Goal: Task Accomplishment & Management: Use online tool/utility

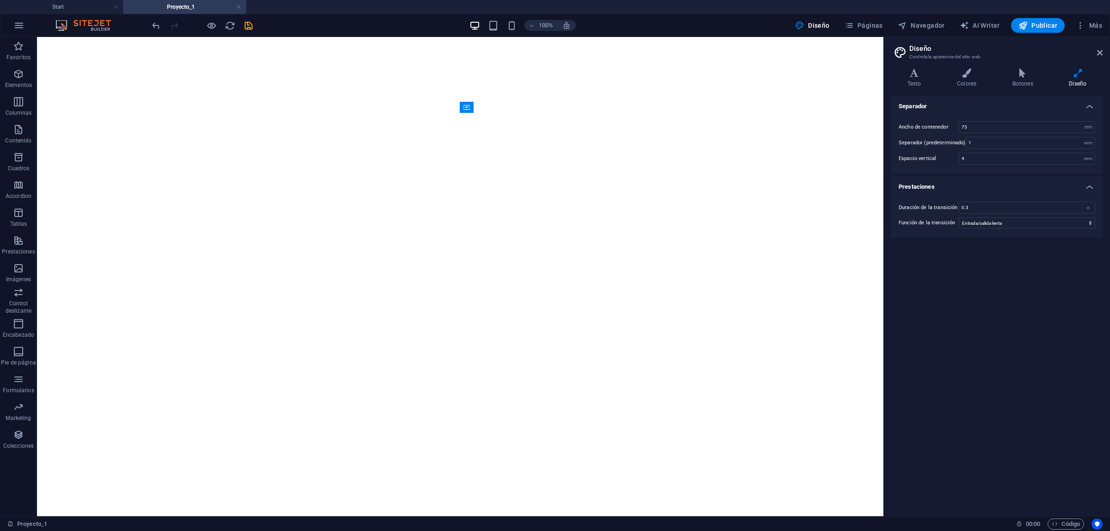
select select "rem"
select select "ease-in-out"
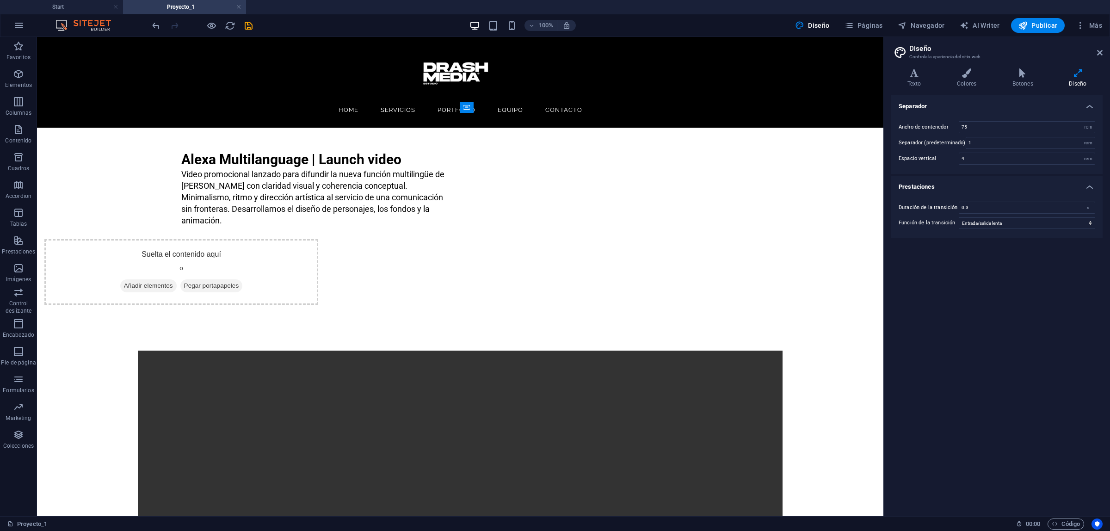
scroll to position [44, 0]
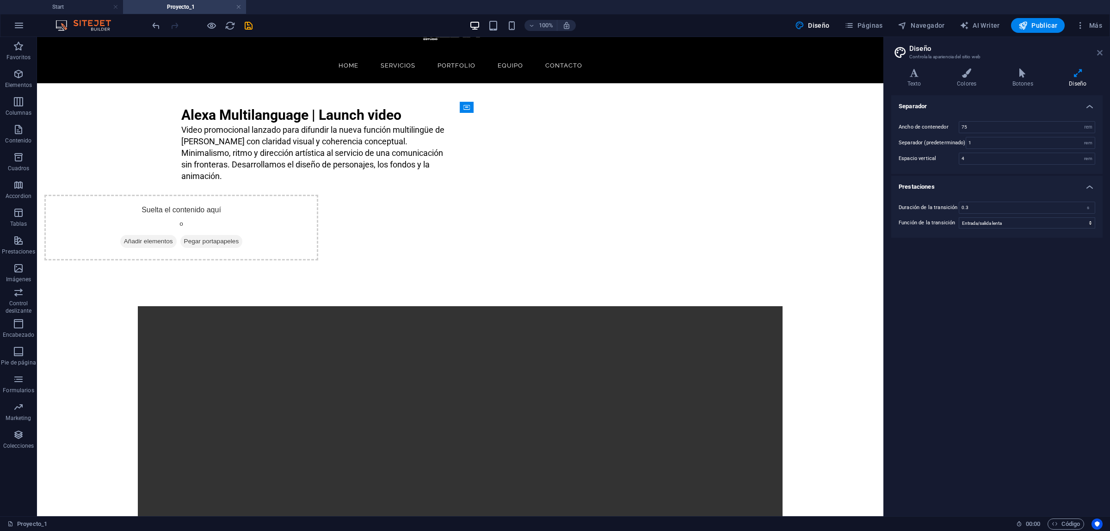
click at [1099, 51] on icon at bounding box center [1100, 52] width 6 height 7
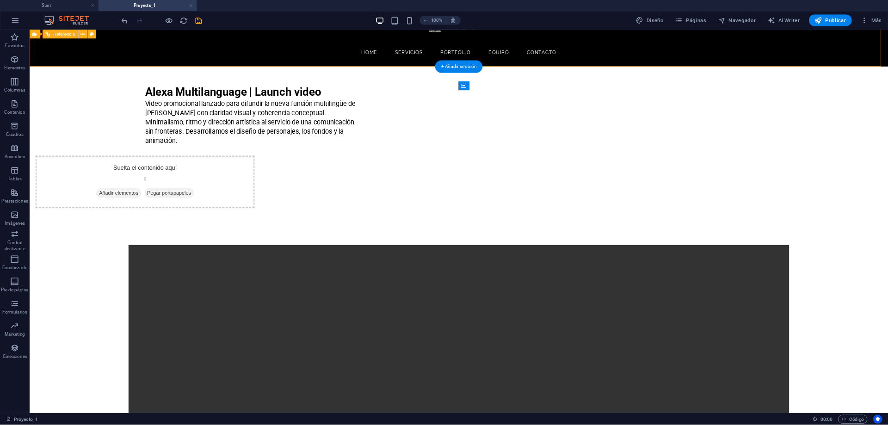
scroll to position [0, 0]
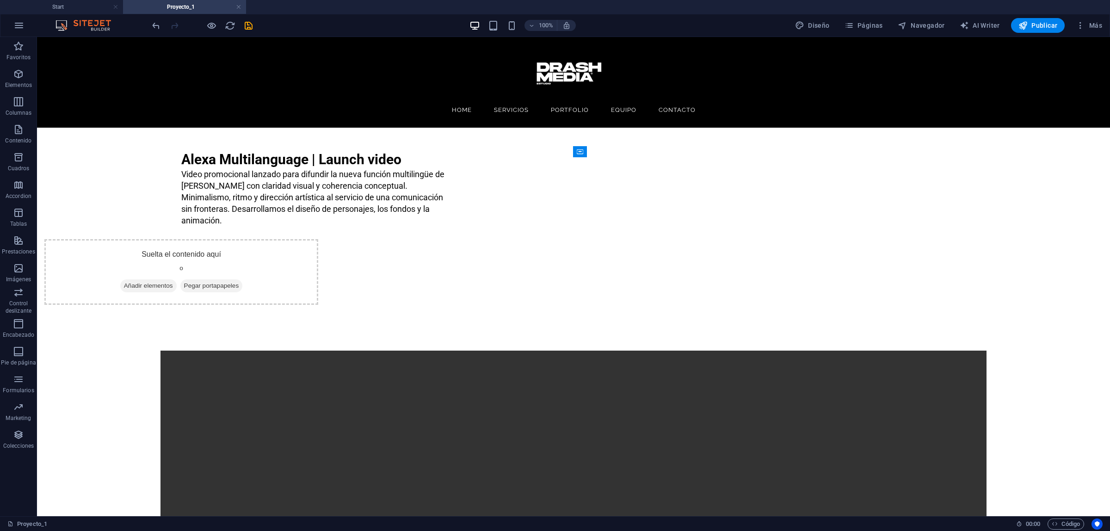
click at [250, 28] on icon "save" at bounding box center [248, 25] width 11 height 11
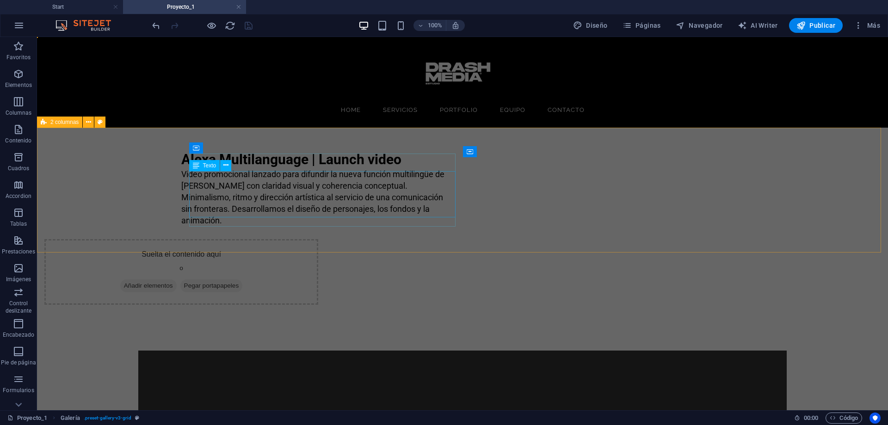
click at [410, 183] on div "Video promocional lanzado para difundir la nueva función multilingüe de [PERSON…" at bounding box center [314, 197] width 266 height 58
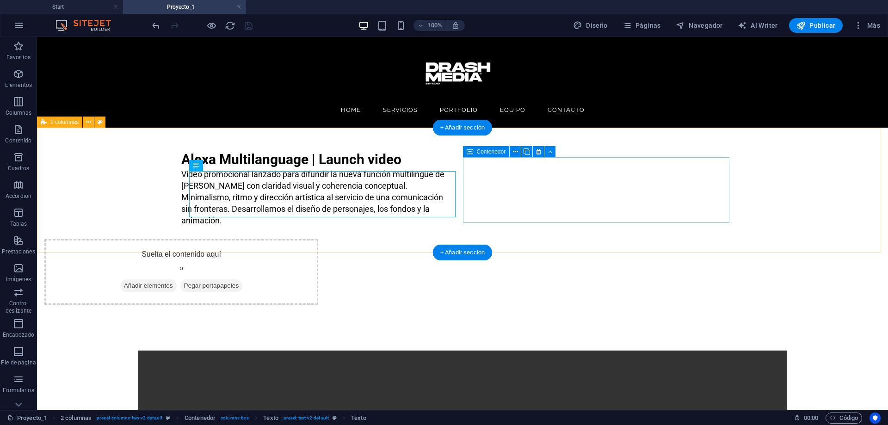
click at [177, 279] on span "Añadir elementos" at bounding box center [148, 285] width 56 height 13
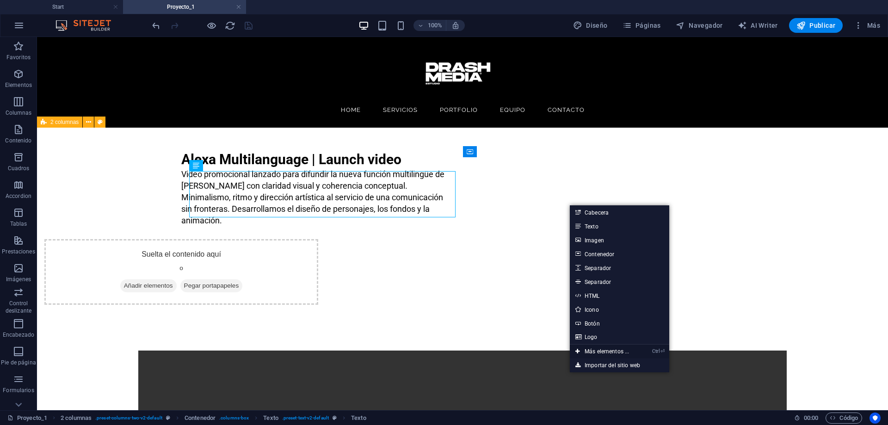
click at [614, 352] on link "Ctrl ⏎ Más elementos ..." at bounding box center [602, 352] width 65 height 14
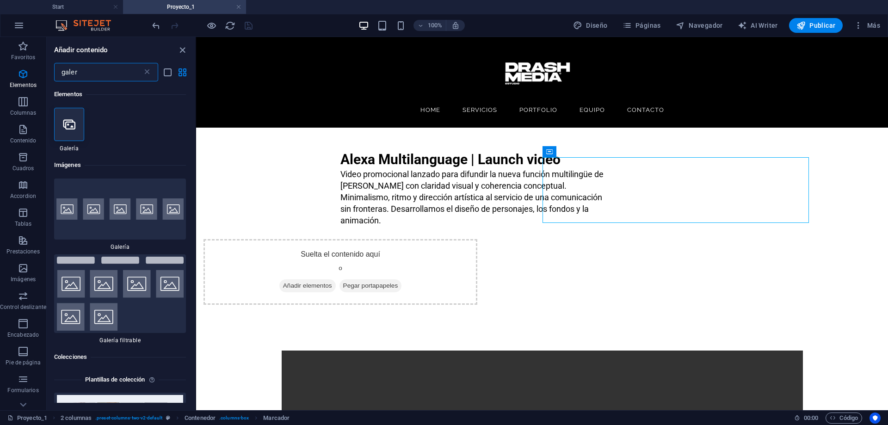
click at [90, 69] on input "galer" at bounding box center [98, 72] width 88 height 19
type input "galería"
click at [64, 129] on icon at bounding box center [69, 124] width 12 height 12
select select "4"
select select "%"
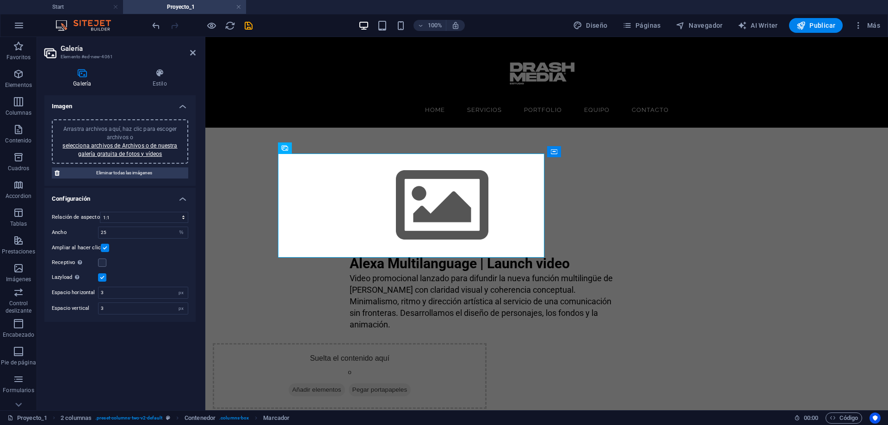
click at [64, 129] on span "Arrastra archivos aquí, haz clic para escoger archivos o selecciona archivos de…" at bounding box center [119, 141] width 115 height 31
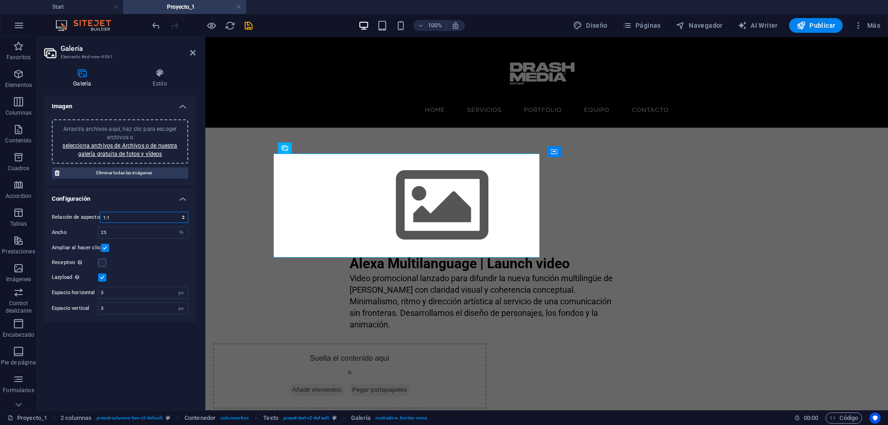
click at [121, 213] on select "Ninguna relación de aspecto fija 16:9 16:10 4:3 1:1 1:2 2:1" at bounding box center [144, 217] width 88 height 11
select select "1"
click at [100, 212] on select "Ninguna relación de aspecto fija 16:9 16:10 4:3 1:1 1:2 2:1" at bounding box center [144, 217] width 88 height 11
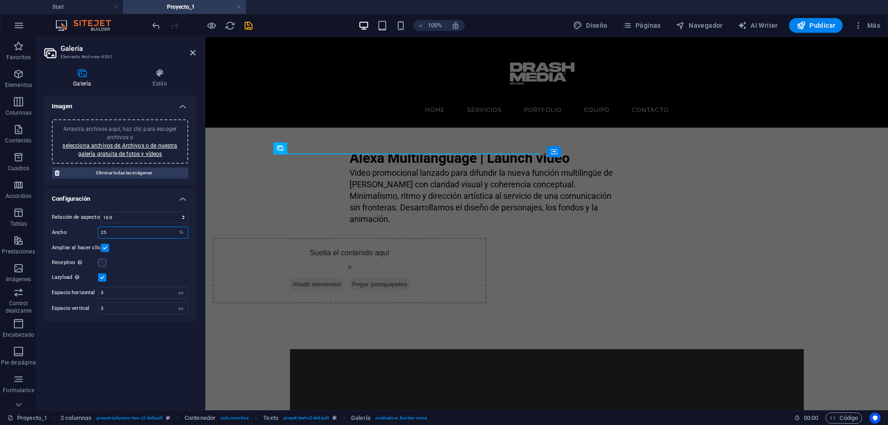
click at [130, 231] on input "25" at bounding box center [143, 232] width 89 height 11
drag, startPoint x: 141, startPoint y: 232, endPoint x: 84, endPoint y: 229, distance: 57.0
click at [84, 229] on div "Ancho 25 px %" at bounding box center [120, 233] width 136 height 12
type input "15"
click at [158, 254] on div "Relación de aspecto Ninguna relación de aspecto fija 16:9 16:10 4:3 1:1 1:2 2:1…" at bounding box center [119, 262] width 151 height 117
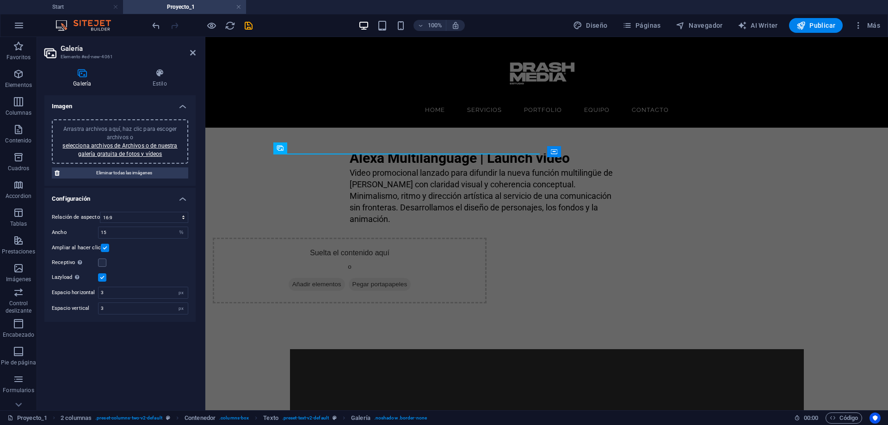
click at [104, 248] on label at bounding box center [105, 248] width 8 height 8
click at [0, 0] on input "Ampliar al hacer clic" at bounding box center [0, 0] width 0 height 0
click at [84, 77] on icon at bounding box center [82, 72] width 76 height 9
click at [190, 54] on icon at bounding box center [193, 52] width 6 height 7
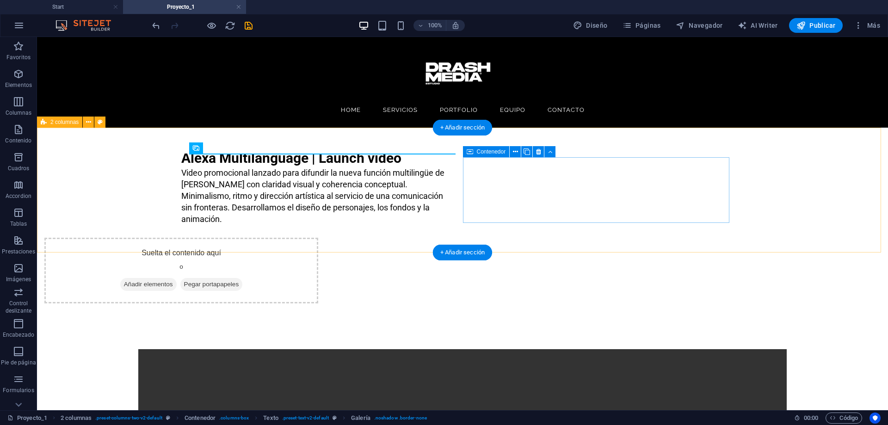
click at [177, 278] on span "Añadir elementos" at bounding box center [148, 284] width 56 height 13
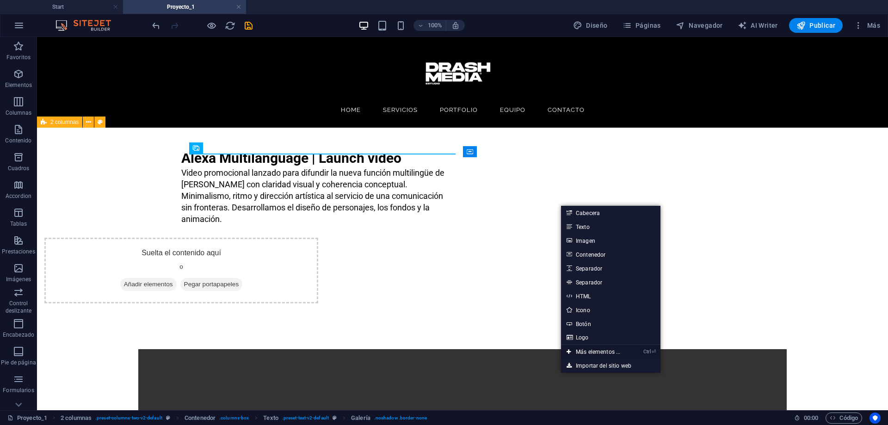
click at [607, 352] on link "Ctrl ⏎ Más elementos ..." at bounding box center [593, 352] width 65 height 14
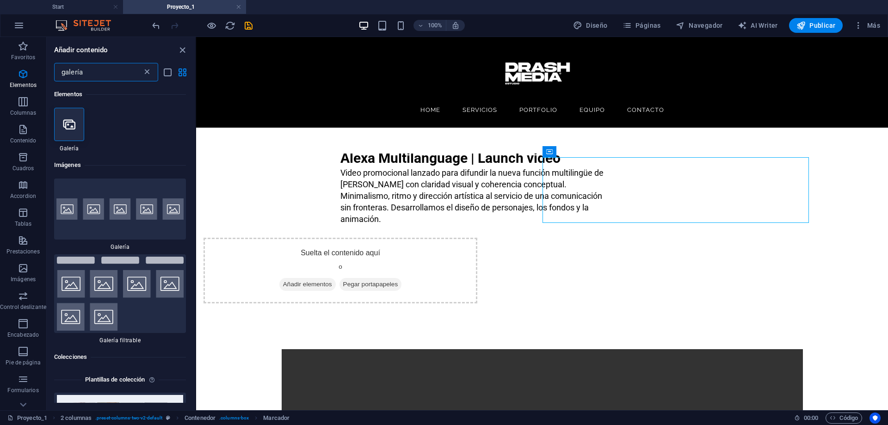
click at [142, 70] on icon at bounding box center [146, 72] width 9 height 9
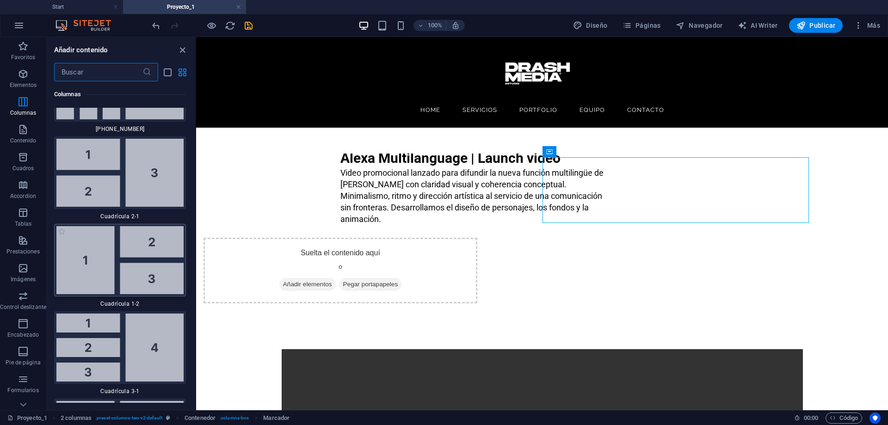
scroll to position [2038, 0]
click at [137, 275] on img at bounding box center [119, 261] width 127 height 68
click at [196, 275] on div "Texto H5 Texto Banner Referencia Banner Texto Galería Galería Separador Separad…" at bounding box center [542, 223] width 692 height 373
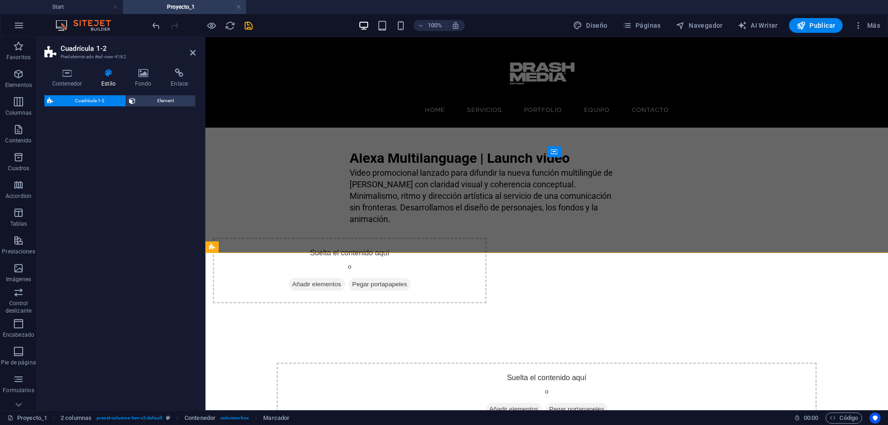
select select "rem"
select select "preset-grid-1-2-default"
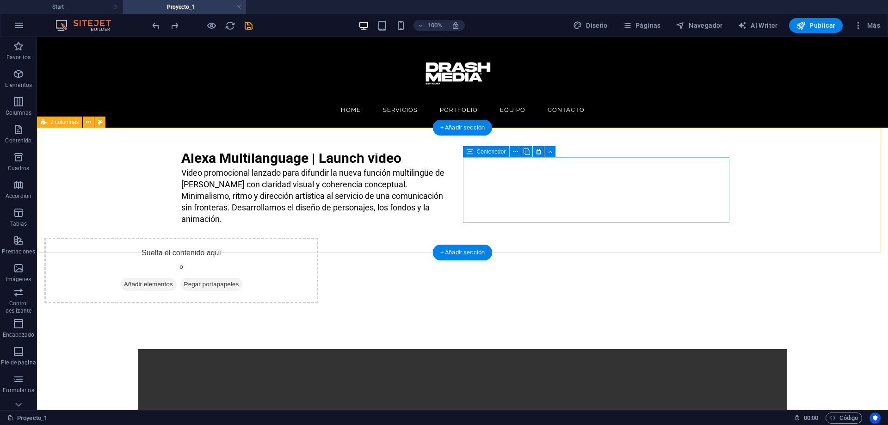
click at [318, 238] on div "Suelta el contenido aquí o Añadir elementos Pegar portapapeles" at bounding box center [181, 271] width 274 height 66
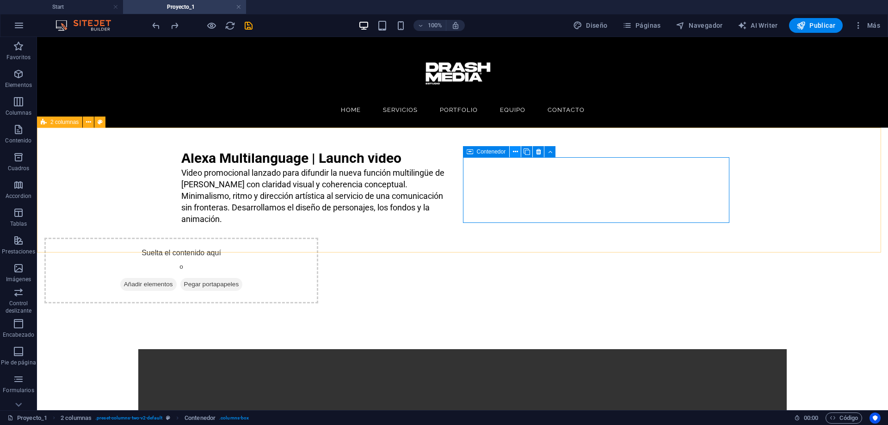
click at [515, 153] on icon at bounding box center [515, 152] width 5 height 10
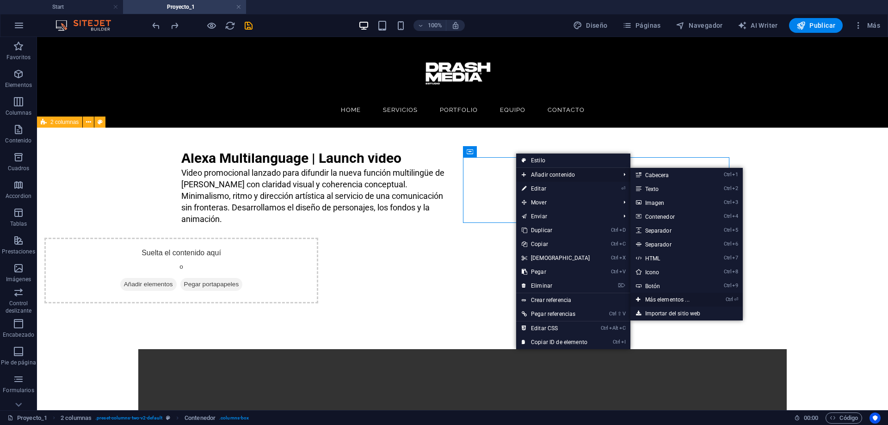
click at [661, 298] on link "Ctrl ⏎ Más elementos ..." at bounding box center [669, 300] width 78 height 14
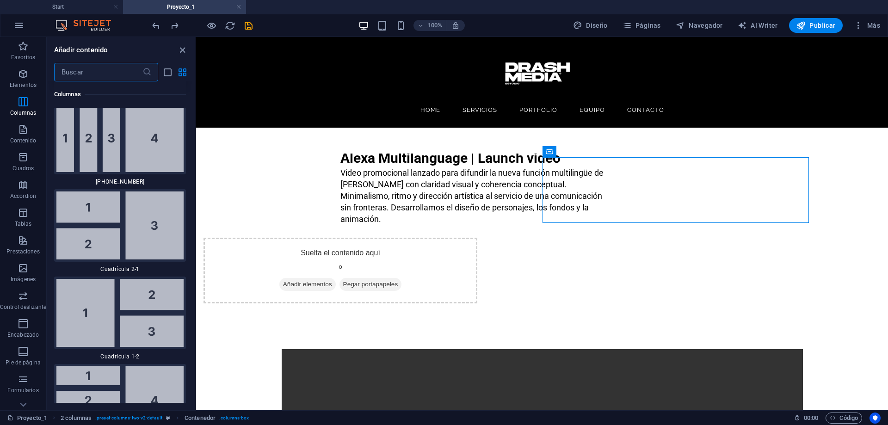
scroll to position [1986, 0]
click at [143, 235] on img at bounding box center [119, 225] width 127 height 68
click at [196, 235] on div "Arrastra aquí para reemplazar el contenido existente. Si quieres crear un eleme…" at bounding box center [542, 223] width 692 height 373
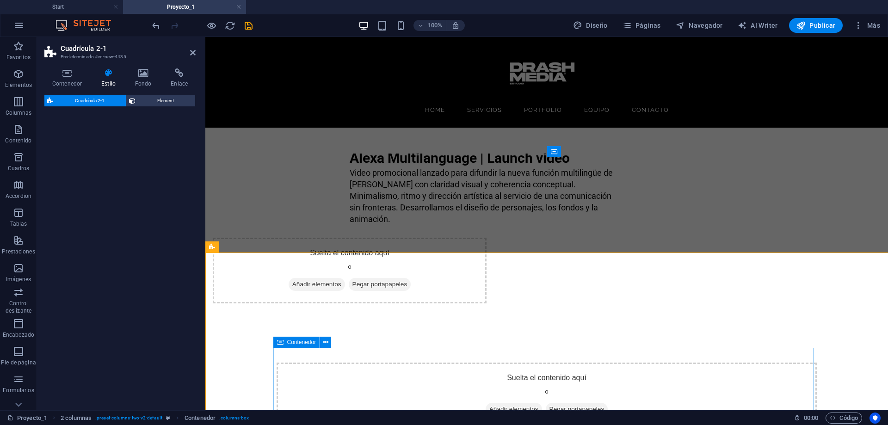
select select "rem"
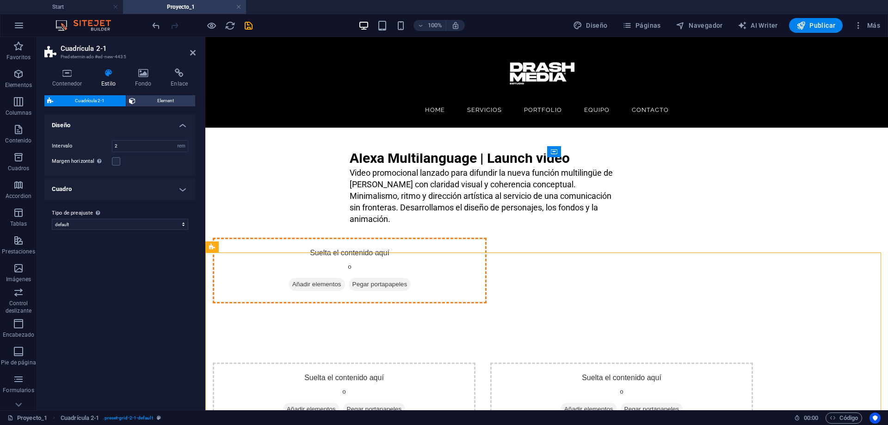
drag, startPoint x: 415, startPoint y: 287, endPoint x: 575, endPoint y: 176, distance: 195.1
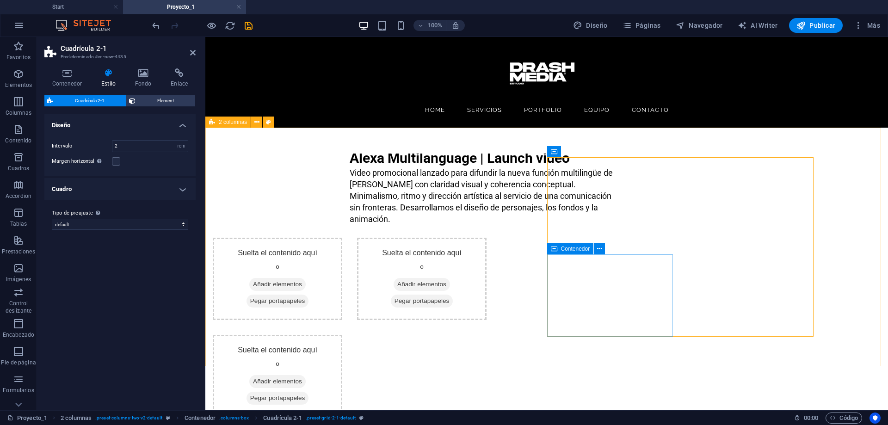
click at [342, 335] on div "Suelta el contenido aquí o Añadir elementos Pegar portapapeles" at bounding box center [278, 376] width 130 height 82
click at [487, 261] on div "Suelta el contenido aquí o Añadir elementos Pegar portapapeles" at bounding box center [422, 327] width 130 height 179
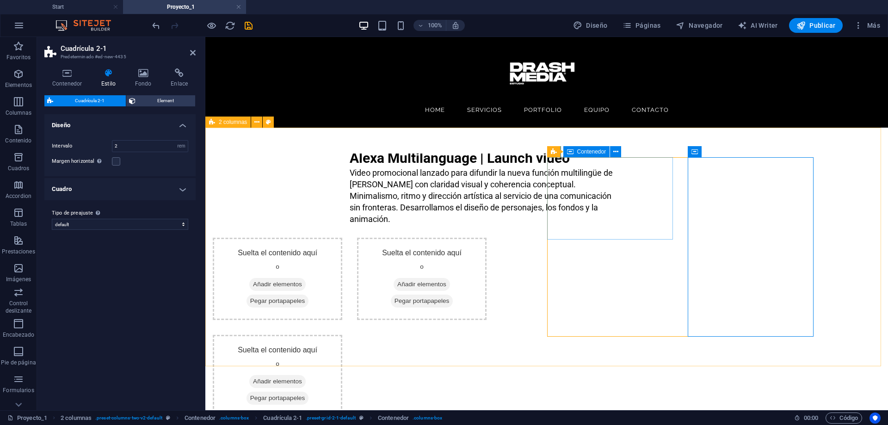
click at [306, 278] on span "Añadir elementos" at bounding box center [277, 284] width 56 height 13
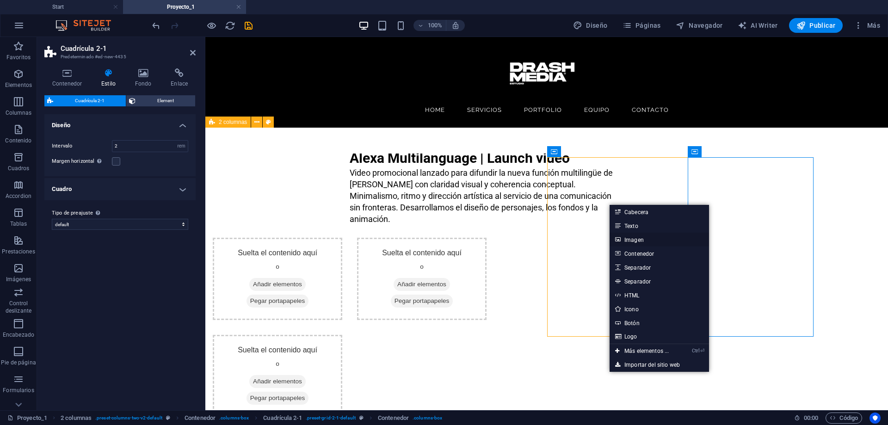
drag, startPoint x: 640, startPoint y: 243, endPoint x: 435, endPoint y: 204, distance: 209.2
click at [640, 243] on link "Imagen" at bounding box center [659, 240] width 99 height 14
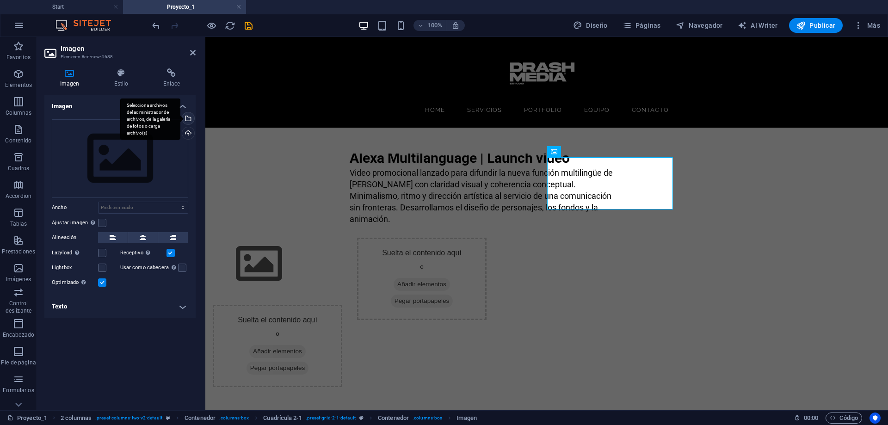
click at [189, 120] on div "Selecciona archivos del administrador de archivos, de la galería de fotos o car…" at bounding box center [187, 119] width 14 height 14
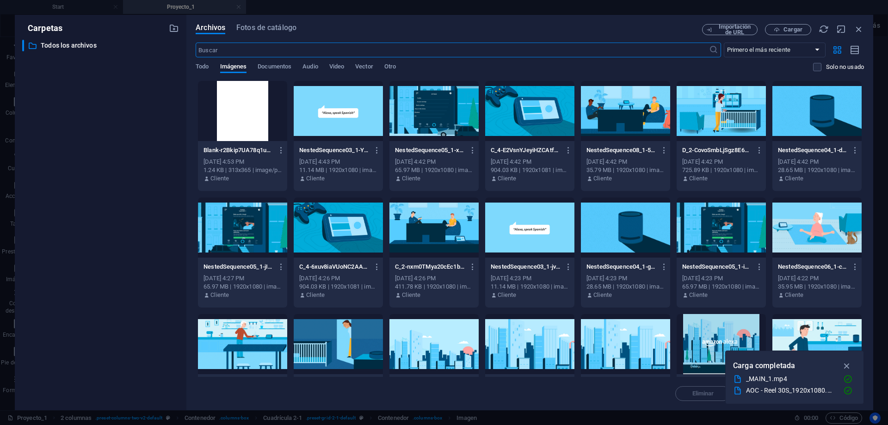
click at [524, 111] on div at bounding box center [529, 111] width 89 height 60
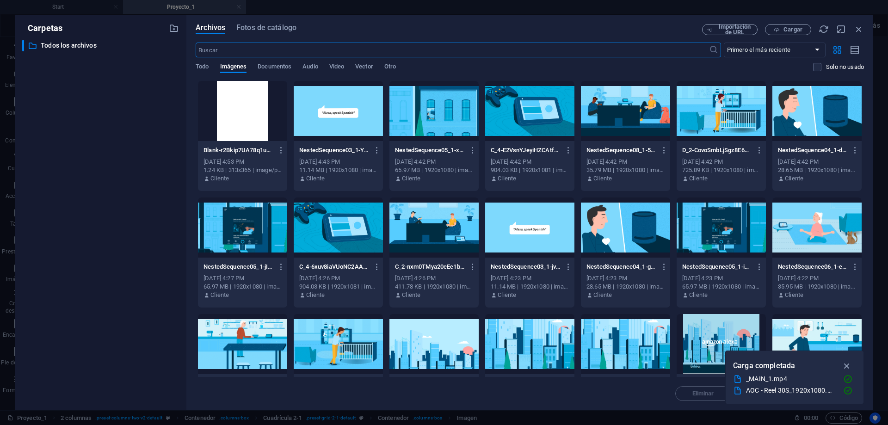
click at [524, 111] on div at bounding box center [529, 111] width 89 height 60
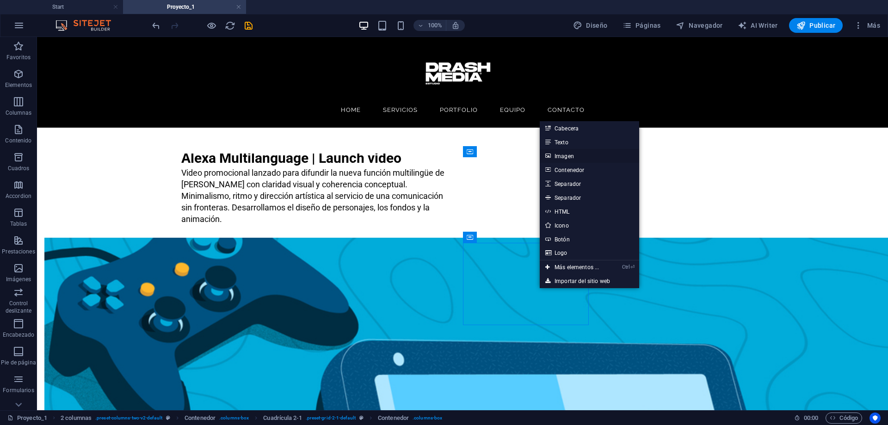
click at [567, 159] on link "Imagen" at bounding box center [589, 156] width 99 height 14
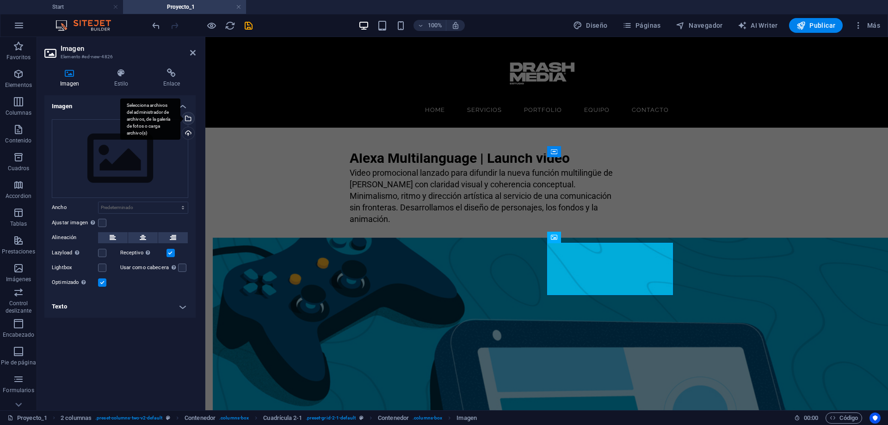
click at [188, 119] on div "Selecciona archivos del administrador de archivos, de la galería de fotos o car…" at bounding box center [187, 119] width 14 height 14
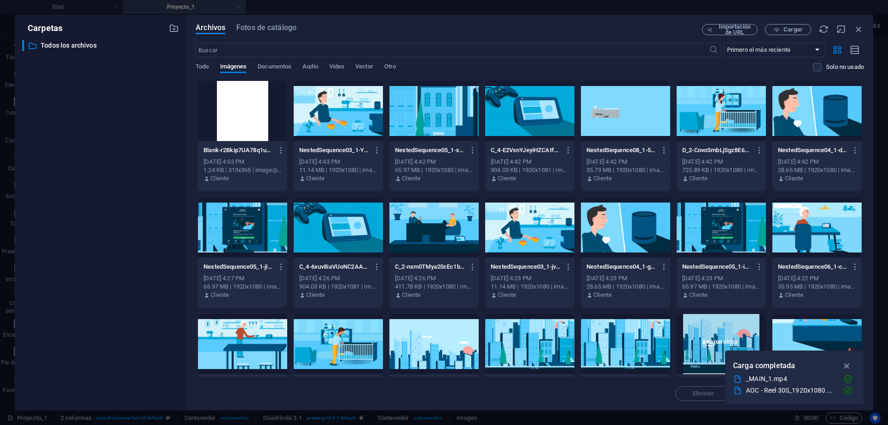
click at [635, 234] on div at bounding box center [625, 227] width 89 height 60
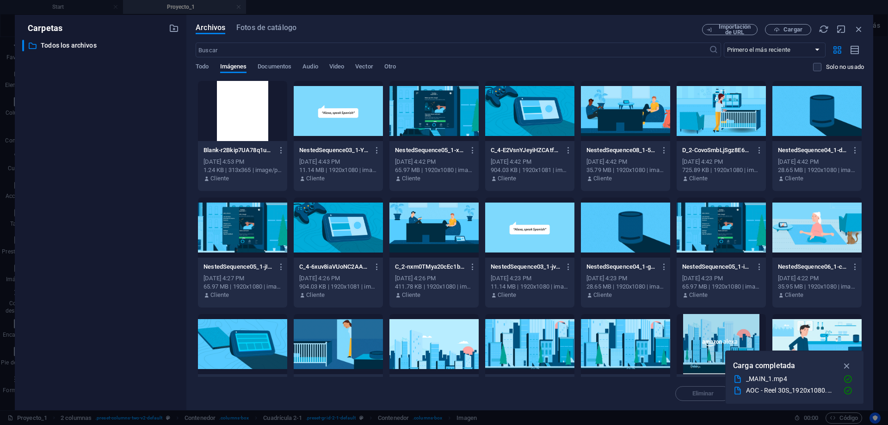
click at [635, 234] on div at bounding box center [625, 227] width 89 height 60
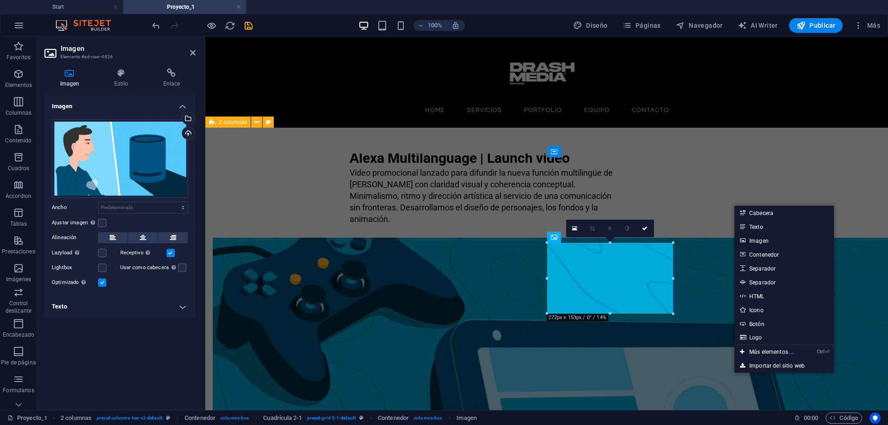
click at [770, 244] on link "Imagen" at bounding box center [783, 241] width 99 height 14
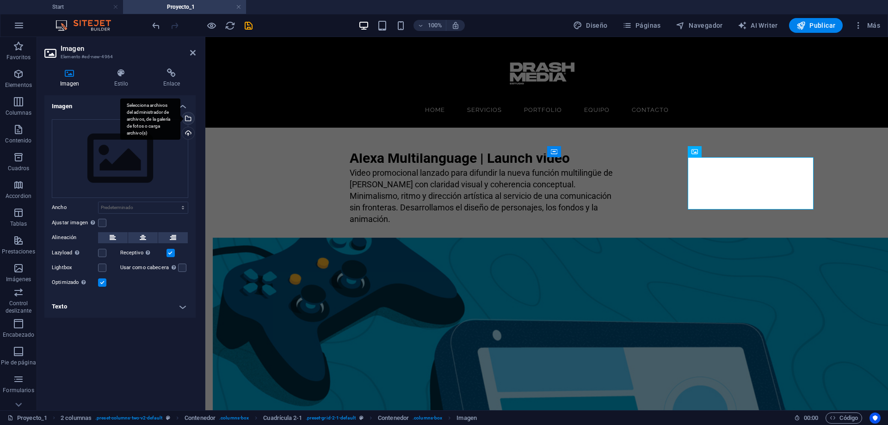
click at [190, 120] on div "Selecciona archivos del administrador de archivos, de la galería de fotos o car…" at bounding box center [187, 119] width 14 height 14
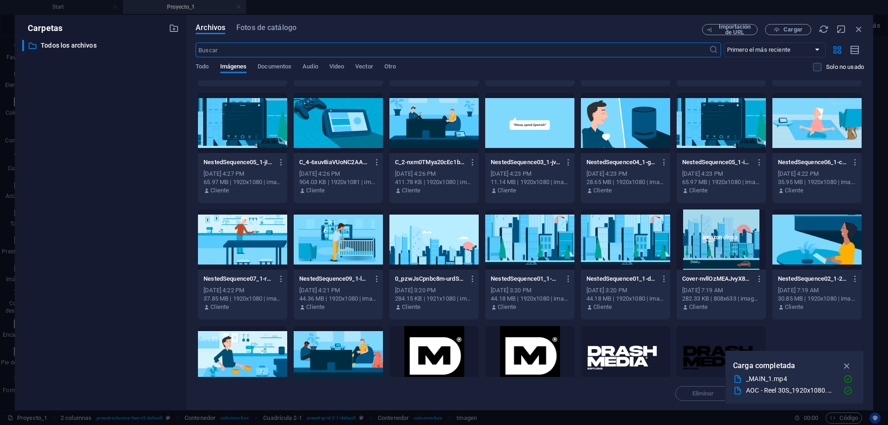
scroll to position [105, 0]
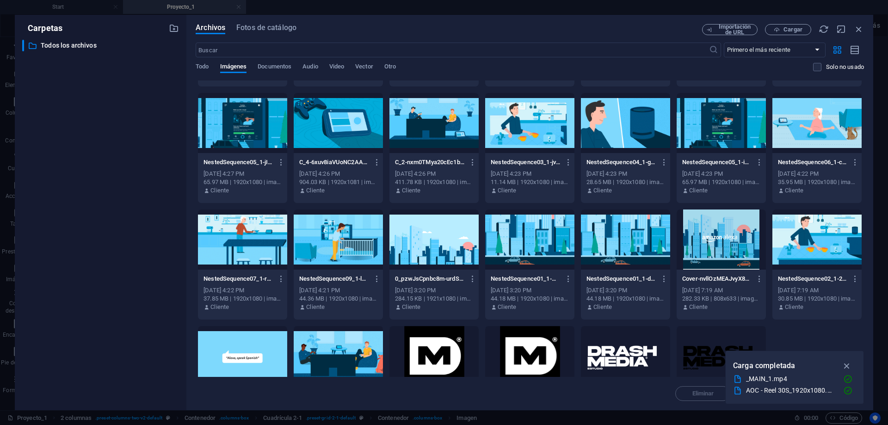
click at [209, 121] on div at bounding box center [242, 123] width 89 height 60
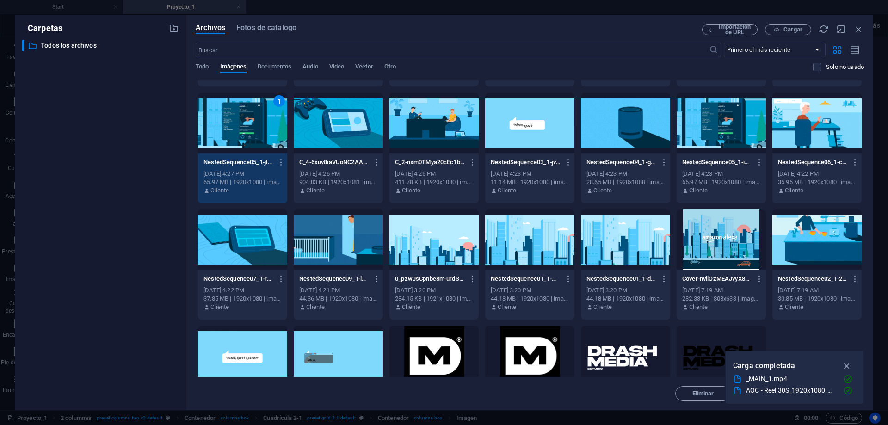
click at [209, 121] on div "1" at bounding box center [242, 123] width 89 height 60
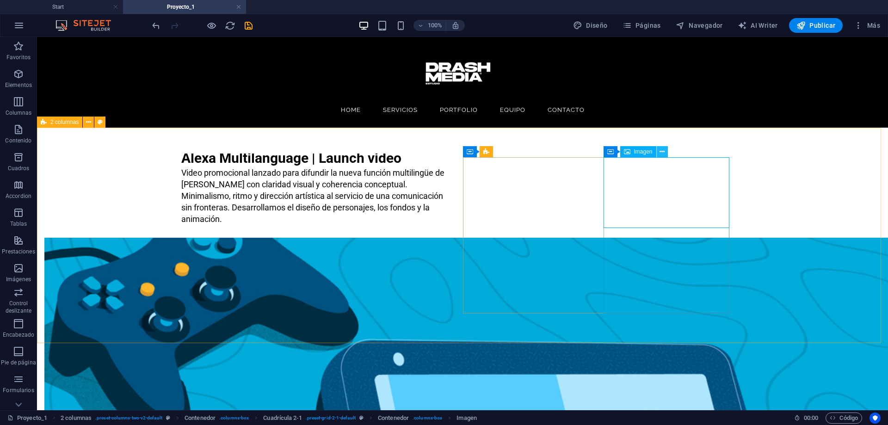
click at [662, 152] on button at bounding box center [662, 151] width 11 height 11
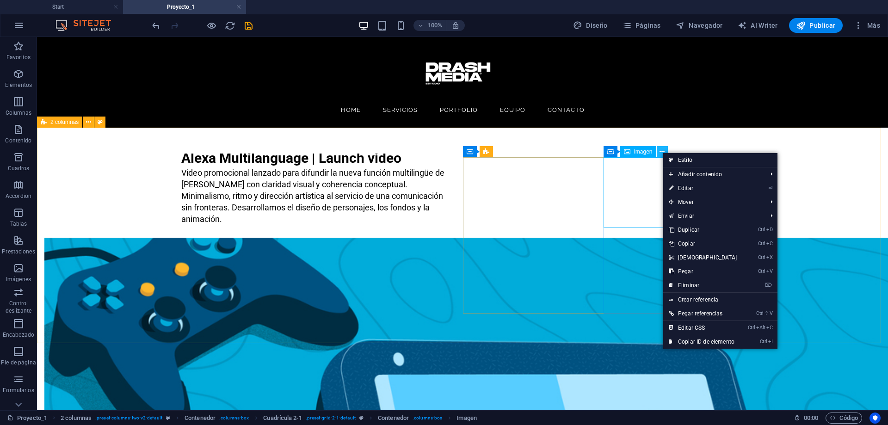
click at [665, 151] on button at bounding box center [662, 151] width 11 height 11
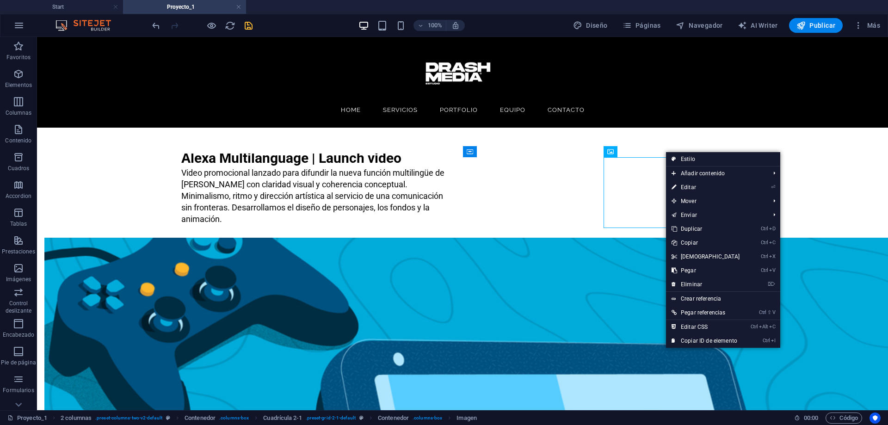
click at [244, 28] on icon "save" at bounding box center [248, 25] width 11 height 11
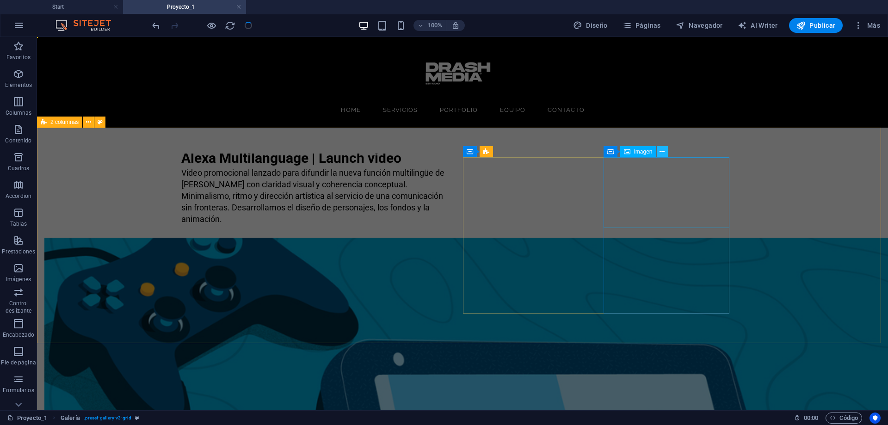
click at [664, 150] on icon at bounding box center [662, 152] width 5 height 10
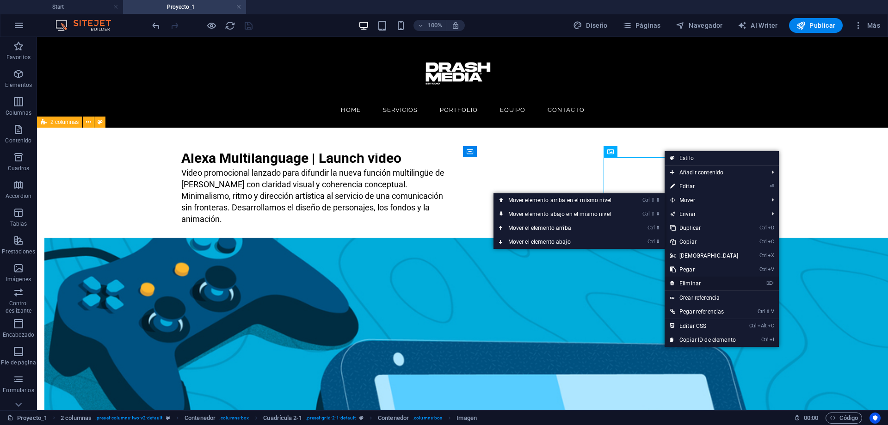
click at [708, 283] on link "⌦ Eliminar" at bounding box center [705, 284] width 80 height 14
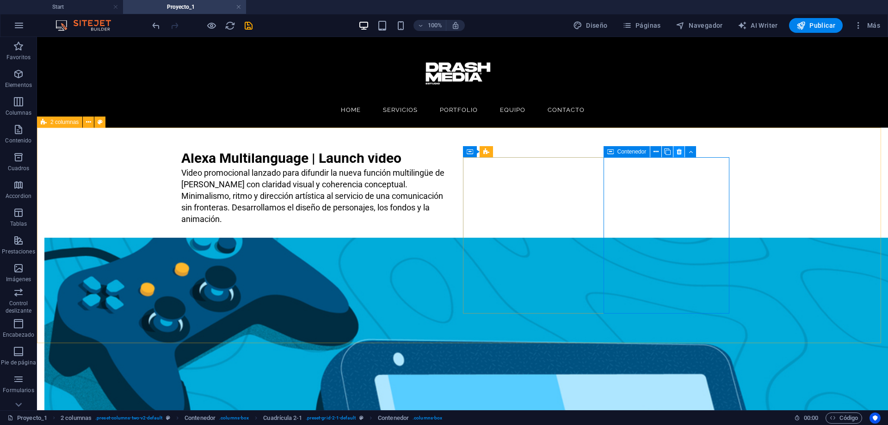
click at [681, 149] on icon at bounding box center [679, 152] width 5 height 10
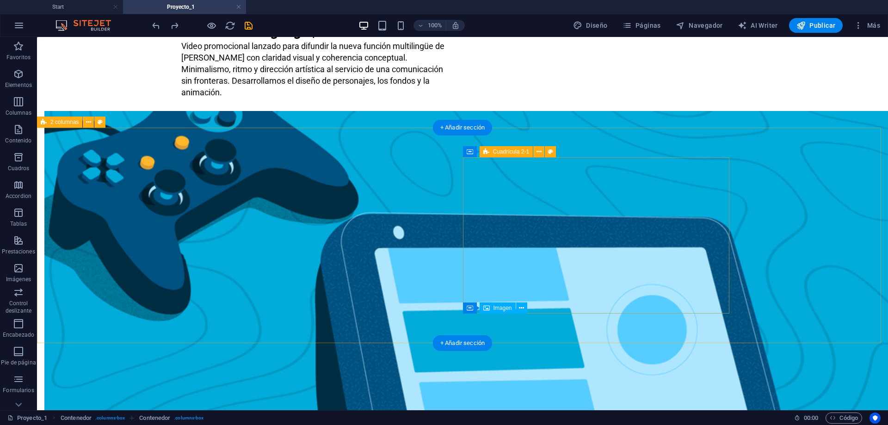
scroll to position [0, 0]
